Goal: Information Seeking & Learning: Learn about a topic

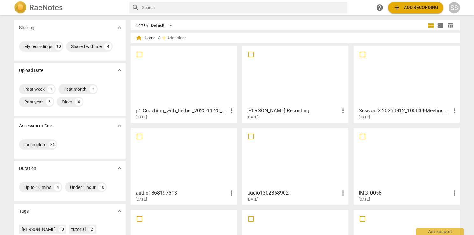
click at [211, 77] on div at bounding box center [184, 76] width 102 height 56
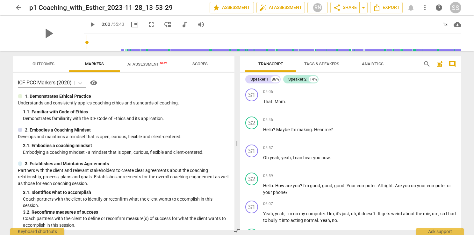
click at [89, 23] on span "play_arrow" at bounding box center [93, 25] width 8 height 8
drag, startPoint x: 80, startPoint y: 40, endPoint x: 119, endPoint y: 47, distance: 39.4
click at [119, 47] on input "range" at bounding box center [274, 42] width 374 height 20
drag, startPoint x: 119, startPoint y: 42, endPoint x: 124, endPoint y: 42, distance: 5.4
click at [124, 42] on input "range" at bounding box center [274, 42] width 374 height 20
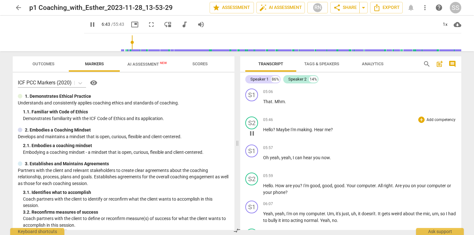
click at [251, 134] on span "pause" at bounding box center [252, 134] width 8 height 8
click at [251, 134] on span "play_arrow" at bounding box center [252, 134] width 8 height 8
click at [250, 187] on span "pause" at bounding box center [252, 190] width 8 height 8
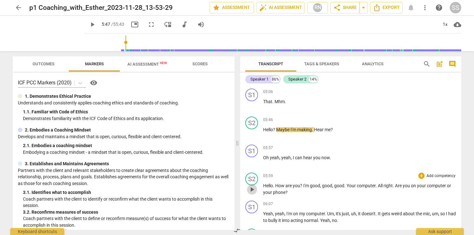
click at [254, 188] on span "play_arrow" at bounding box center [252, 190] width 8 height 8
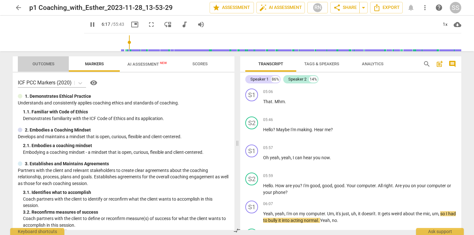
click at [50, 67] on span "Outcomes" at bounding box center [43, 64] width 37 height 9
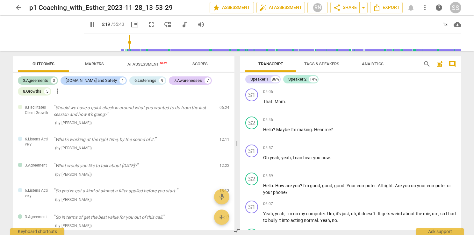
click at [144, 65] on span "AI Assessment New" at bounding box center [146, 64] width 39 height 5
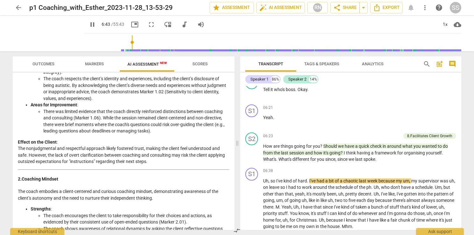
scroll to position [159, 0]
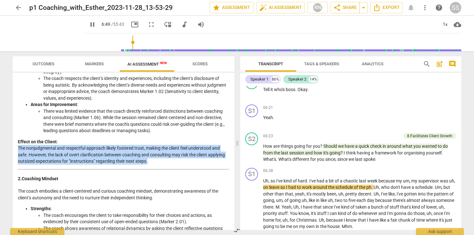
drag, startPoint x: 149, startPoint y: 160, endPoint x: 17, endPoint y: 149, distance: 132.9
click at [17, 149] on div "Disclaimer: AI can make mistakes. Consult a qualified mentor coach before actin…" at bounding box center [124, 151] width 222 height 157
copy p "The nonjudgmental and respectful approach likely fostered trust, making the cli…"
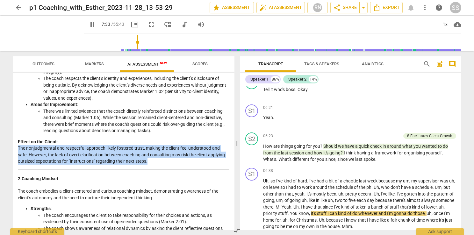
scroll to position [127, 0]
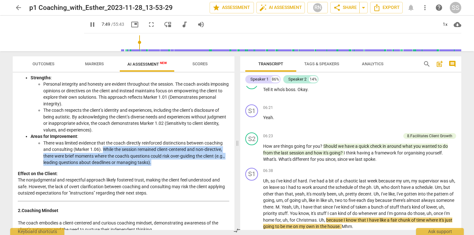
drag, startPoint x: 153, startPoint y: 162, endPoint x: 103, endPoint y: 150, distance: 51.3
click at [103, 150] on li "There was limited evidence that the coach directly reinforced distinctions betw…" at bounding box center [136, 153] width 186 height 26
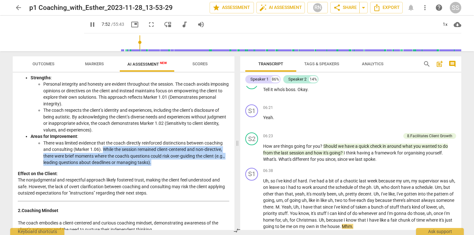
drag, startPoint x: 103, startPoint y: 150, endPoint x: 74, endPoint y: 120, distance: 41.7
click at [74, 120] on li "The coach respects the client’s identity and experiences, including the client’…" at bounding box center [136, 120] width 186 height 26
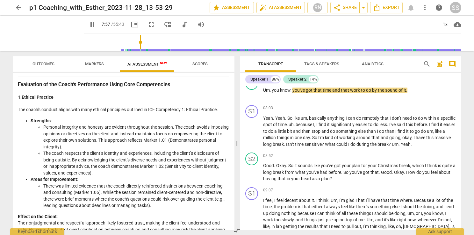
scroll to position [96, 0]
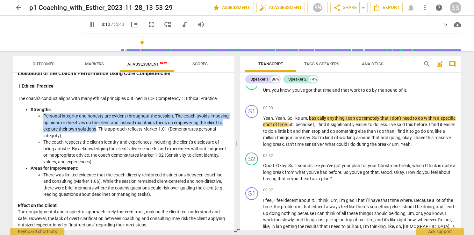
drag, startPoint x: 113, startPoint y: 129, endPoint x: 43, endPoint y: 117, distance: 71.1
click at [43, 117] on li "Personal integrity and honesty are evident throughout the session. The coach av…" at bounding box center [136, 126] width 186 height 26
copy li "Personal integrity and honesty are evident throughout the session. The coach av…"
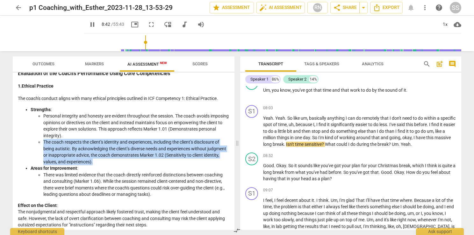
drag, startPoint x: 110, startPoint y: 161, endPoint x: 44, endPoint y: 144, distance: 68.0
click at [44, 144] on li "The coach respects the client’s identity and experiences, including the client’…" at bounding box center [136, 152] width 186 height 26
copy li "The coach respects the client’s identity and experiences, including the client’…"
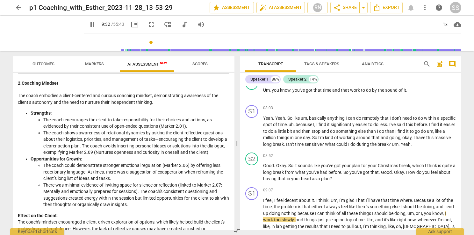
scroll to position [287, 0]
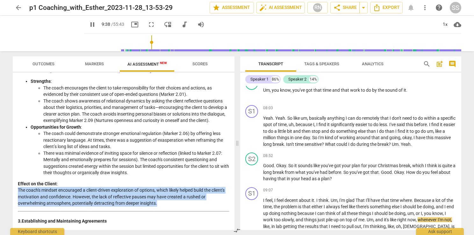
drag, startPoint x: 160, startPoint y: 212, endPoint x: 18, endPoint y: 195, distance: 143.0
click at [18, 195] on p "Effect on the Client : The coach's mindset encouraged a client-driven explorati…" at bounding box center [123, 194] width 211 height 26
copy p "The coach's mindset encouraged a client-driven exploration of options, which li…"
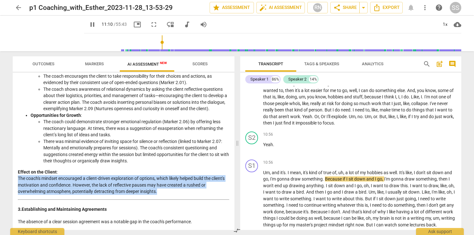
scroll to position [350, 0]
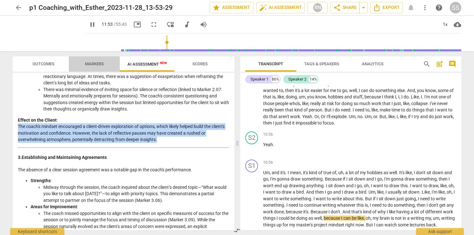
click at [96, 63] on span "Markers" at bounding box center [94, 63] width 19 height 5
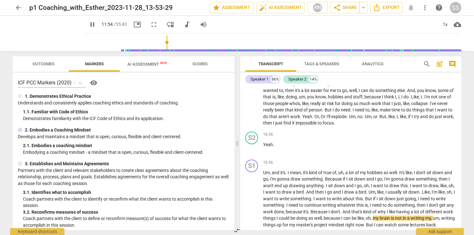
click at [46, 61] on span "Outcomes" at bounding box center [43, 64] width 37 height 9
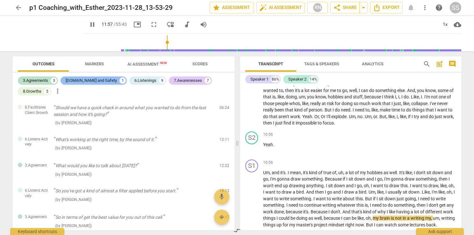
click at [80, 81] on div "[DOMAIN_NAME] and Safety" at bounding box center [91, 80] width 51 height 6
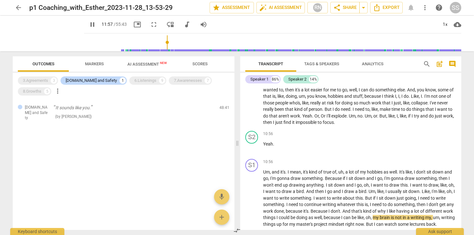
scroll to position [458, 0]
click at [45, 81] on div "3.Agreements" at bounding box center [35, 80] width 25 height 6
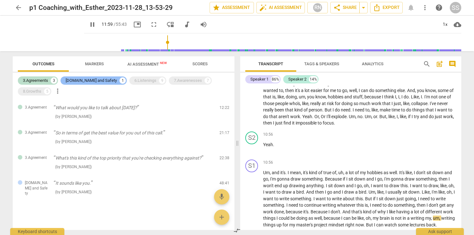
click at [73, 81] on div "[DOMAIN_NAME] and Safety" at bounding box center [91, 80] width 51 height 6
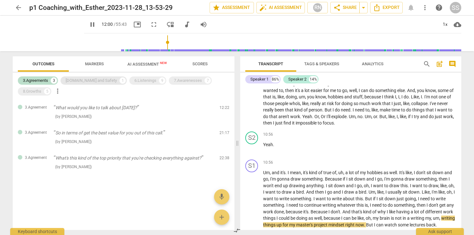
click at [73, 81] on div "[DOMAIN_NAME] and Safety" at bounding box center [91, 80] width 51 height 6
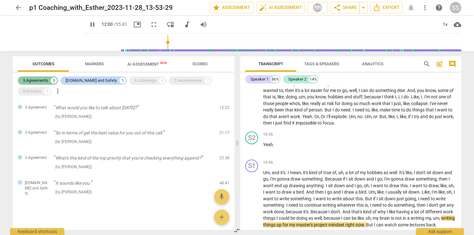
click at [44, 77] on div "3.Agreements 3" at bounding box center [38, 80] width 40 height 8
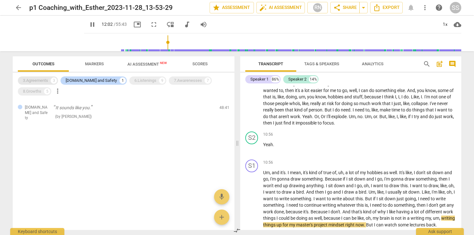
click at [44, 77] on div "3.Agreements 3" at bounding box center [38, 80] width 40 height 8
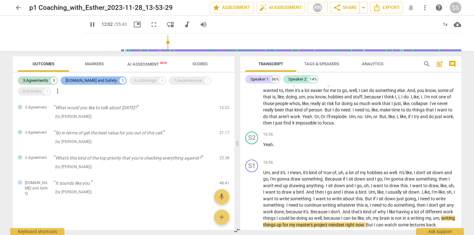
click at [81, 77] on div "[DOMAIN_NAME] and Safety 1" at bounding box center [93, 80] width 66 height 8
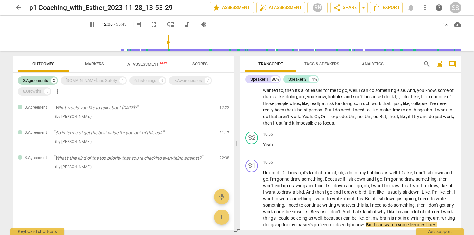
click at [134, 62] on span "AI Assessment New" at bounding box center [146, 64] width 39 height 5
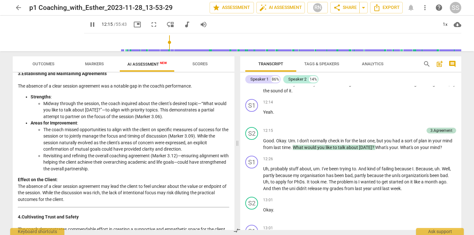
scroll to position [446, 0]
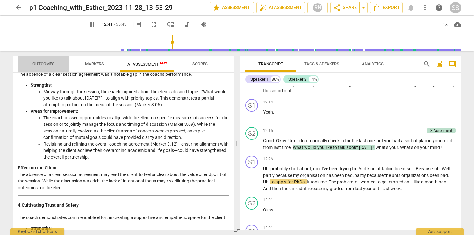
click at [41, 64] on span "Outcomes" at bounding box center [43, 63] width 22 height 5
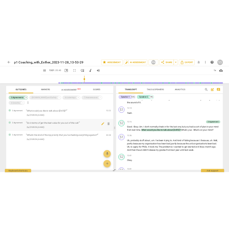
scroll to position [774, 0]
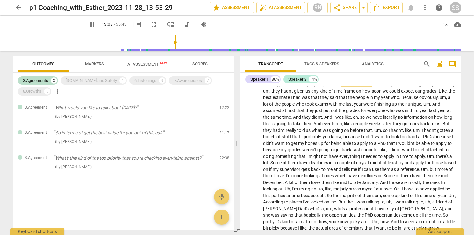
type input "789"
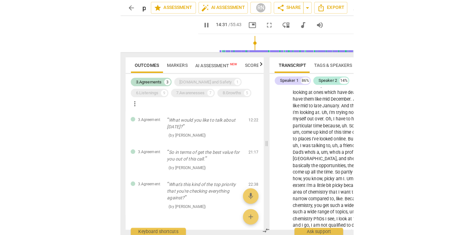
scroll to position [813, 0]
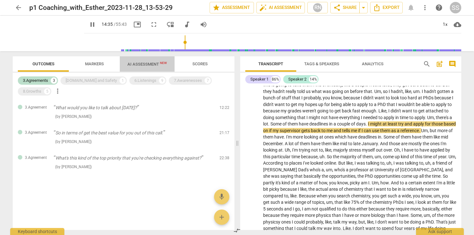
click at [138, 64] on span "AI Assessment New" at bounding box center [146, 64] width 39 height 5
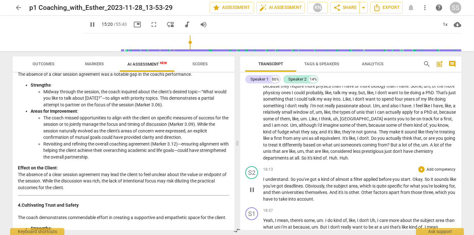
scroll to position [860, 0]
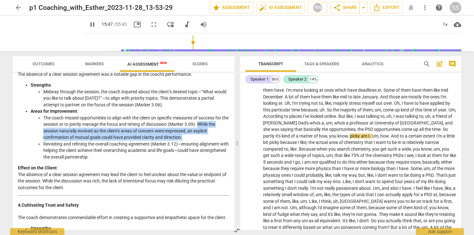
drag, startPoint x: 182, startPoint y: 143, endPoint x: 205, endPoint y: 131, distance: 26.2
click at [205, 131] on li "The coach missed opportunities to align with the client on specific measures of…" at bounding box center [136, 128] width 186 height 26
copy li "While the session naturally evolved as the client's areas of concern were expre…"
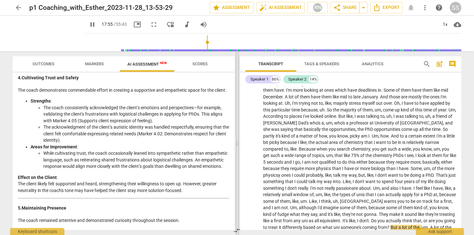
scroll to position [1009, 0]
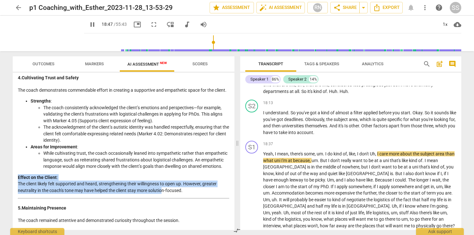
drag, startPoint x: 186, startPoint y: 213, endPoint x: 163, endPoint y: 213, distance: 22.9
click at [163, 213] on div "Objective Analysis of the Coach's Approach Introduction The coaching session tr…" at bounding box center [123, 43] width 211 height 1054
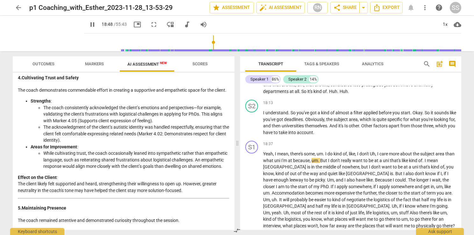
drag, startPoint x: 163, startPoint y: 213, endPoint x: 118, endPoint y: 206, distance: 45.4
click at [118, 194] on p "Effect on the Client : The client likely felt supported and heard, strengthenin…" at bounding box center [123, 184] width 211 height 20
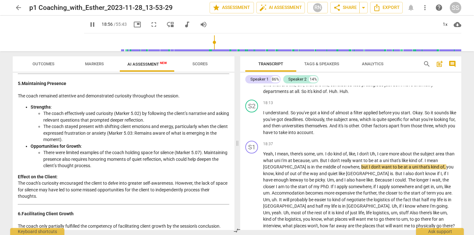
scroll to position [700, 0]
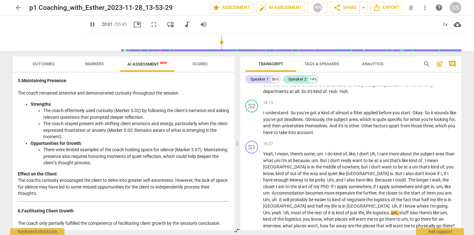
click at [43, 61] on span "Outcomes" at bounding box center [43, 63] width 22 height 5
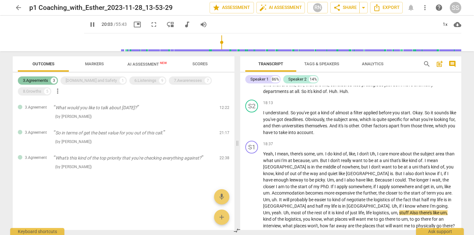
click at [51, 81] on div "3" at bounding box center [54, 80] width 6 height 6
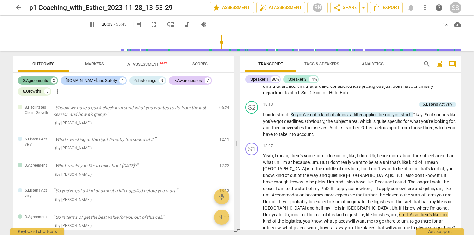
scroll to position [1010, 0]
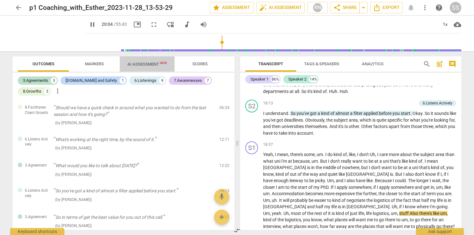
click at [150, 66] on span "AI Assessment New" at bounding box center [146, 64] width 39 height 5
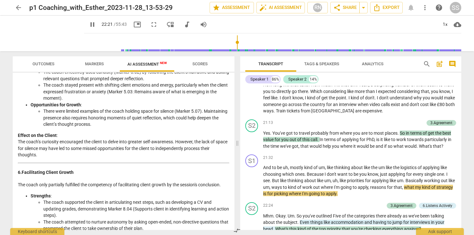
scroll to position [732, 0]
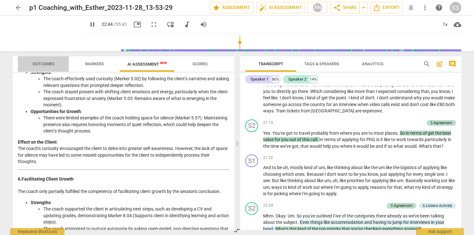
click at [48, 65] on span "Outcomes" at bounding box center [43, 63] width 22 height 5
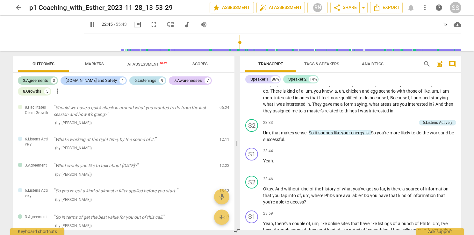
click at [134, 79] on div "6.Listenings" at bounding box center [145, 80] width 22 height 6
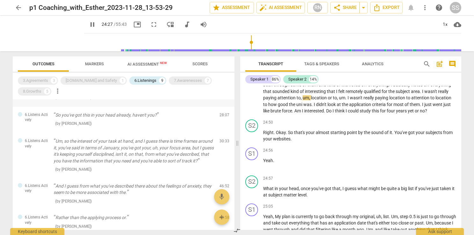
scroll to position [127, 0]
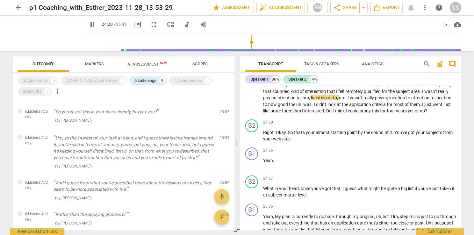
click at [133, 64] on span "AI Assessment New" at bounding box center [146, 64] width 39 height 5
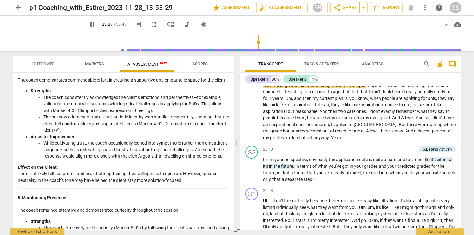
scroll to position [555, 0]
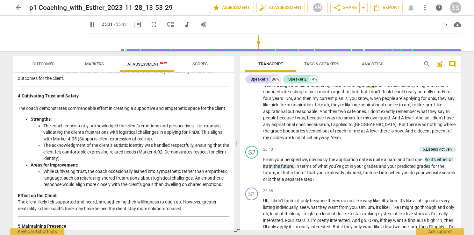
click at [99, 65] on span "Markers" at bounding box center [94, 63] width 19 height 5
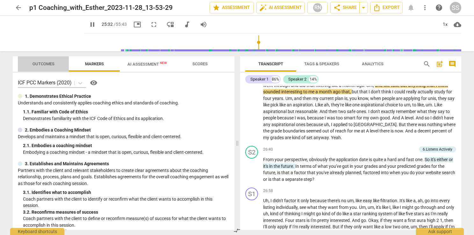
click at [47, 63] on span "Outcomes" at bounding box center [43, 63] width 22 height 5
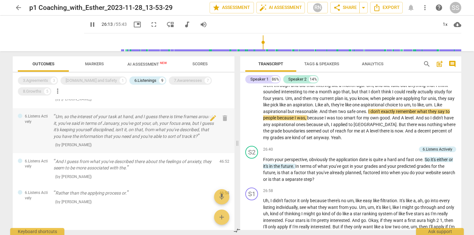
scroll to position [159, 0]
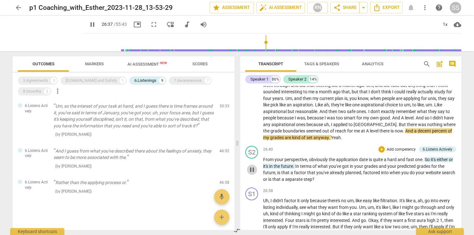
click at [251, 174] on span "pause" at bounding box center [252, 170] width 8 height 8
click at [251, 174] on span "play_arrow" at bounding box center [252, 170] width 8 height 8
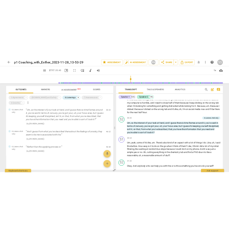
scroll to position [1968, 0]
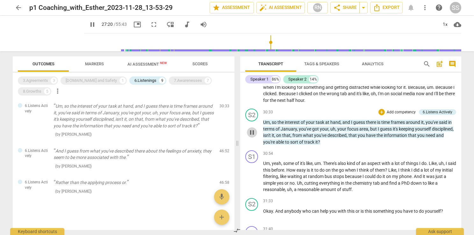
click at [252, 136] on span "pause" at bounding box center [252, 133] width 8 height 8
click at [252, 136] on span "play_arrow" at bounding box center [252, 133] width 8 height 8
click at [252, 136] on span "pause" at bounding box center [252, 133] width 8 height 8
click at [252, 136] on span "play_arrow" at bounding box center [252, 133] width 8 height 8
click at [252, 136] on span "pause" at bounding box center [252, 133] width 8 height 8
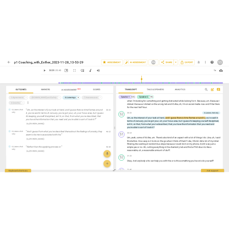
scroll to position [2863, 0]
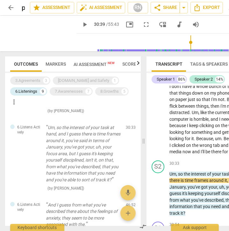
drag, startPoint x: 78, startPoint y: 24, endPoint x: 76, endPoint y: 27, distance: 3.4
click at [81, 24] on span "play_arrow" at bounding box center [85, 25] width 8 height 8
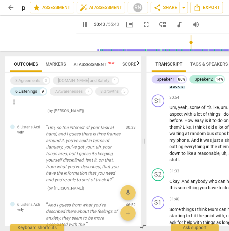
scroll to position [3022, 0]
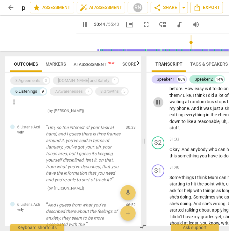
click at [160, 106] on span "pause" at bounding box center [158, 102] width 8 height 8
click at [160, 106] on span "play_arrow" at bounding box center [158, 102] width 8 height 8
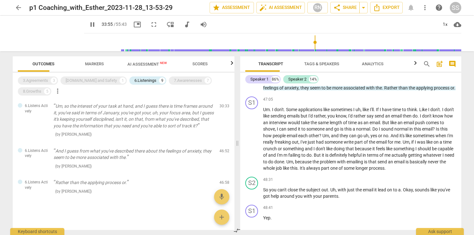
scroll to position [2268, 0]
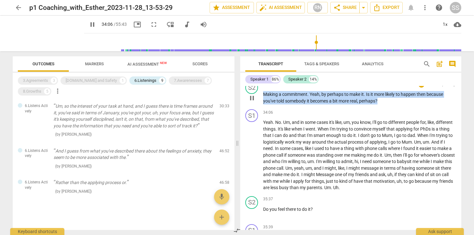
drag, startPoint x: 378, startPoint y: 124, endPoint x: 262, endPoint y: 117, distance: 116.1
click at [262, 107] on div "S2 play_arrow pause 33:55 + Add competency keyboard_arrow_right Making a commit…" at bounding box center [350, 93] width 221 height 28
copy p "Making a commitment . Yeah , by perhaps to make it . Is it more likely to happe…"
click at [252, 74] on span "pause" at bounding box center [252, 70] width 8 height 8
click at [251, 159] on span "play_arrow" at bounding box center [252, 156] width 8 height 8
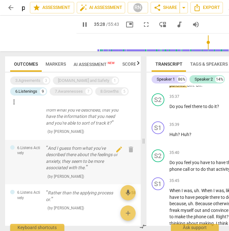
scroll to position [230, 0]
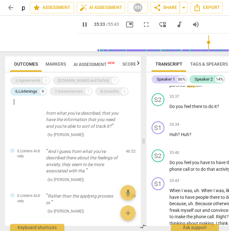
click at [90, 64] on span "AI Assessment New" at bounding box center [94, 64] width 41 height 5
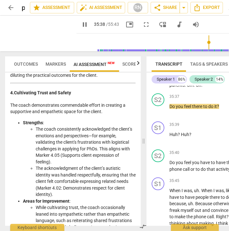
scroll to position [955, 0]
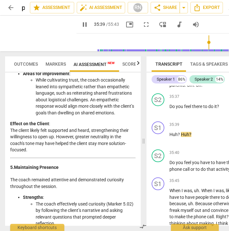
click at [25, 60] on span "Outcomes" at bounding box center [26, 64] width 32 height 9
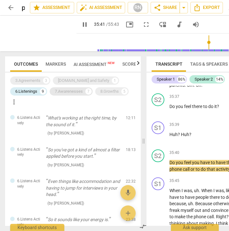
click at [72, 92] on div "7.Awarenesses" at bounding box center [69, 91] width 28 height 6
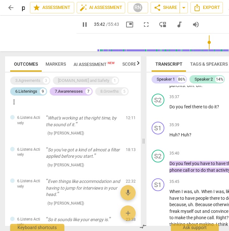
click at [32, 93] on div "6.Listenings" at bounding box center [26, 91] width 22 height 6
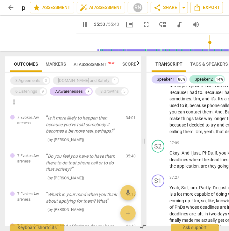
scroll to position [0, 34]
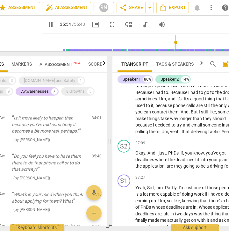
click at [61, 63] on span "AI Assessment New" at bounding box center [59, 64] width 41 height 5
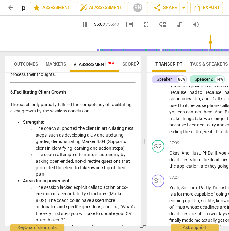
scroll to position [1210, 0]
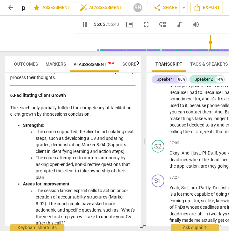
click at [131, 62] on span "Scores" at bounding box center [130, 63] width 17 height 5
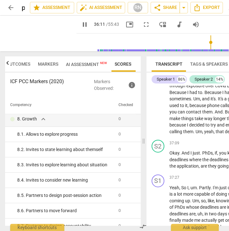
scroll to position [613, 0]
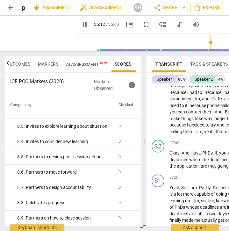
click at [24, 63] on span "Outcomes" at bounding box center [18, 63] width 24 height 5
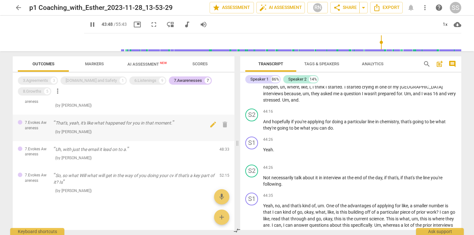
scroll to position [37, 0]
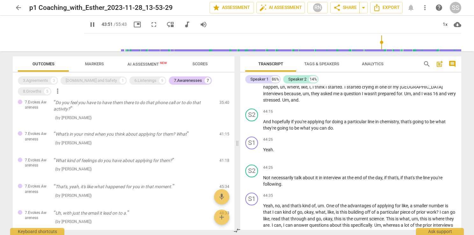
click at [89, 24] on span "pause" at bounding box center [93, 25] width 8 height 8
type input "2632"
